Goal: Browse casually

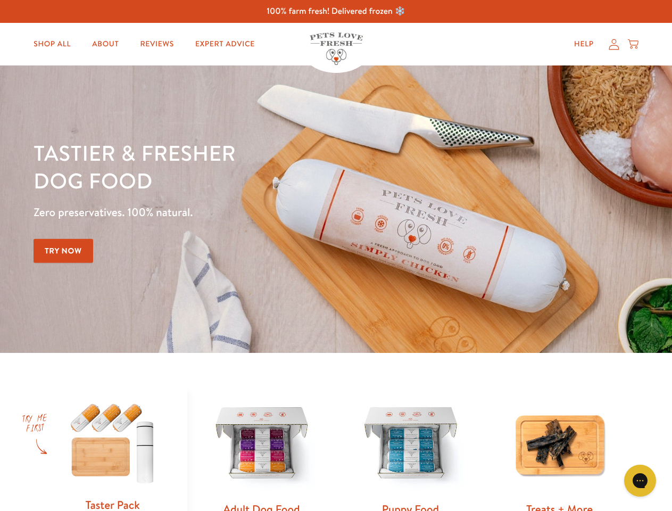
click at [336, 255] on div "Tastier & fresher dog food Zero preservatives. 100% natural. Try Now" at bounding box center [235, 209] width 403 height 140
click at [640, 480] on icon "Gorgias live chat" at bounding box center [640, 480] width 10 height 10
